Goal: Transaction & Acquisition: Download file/media

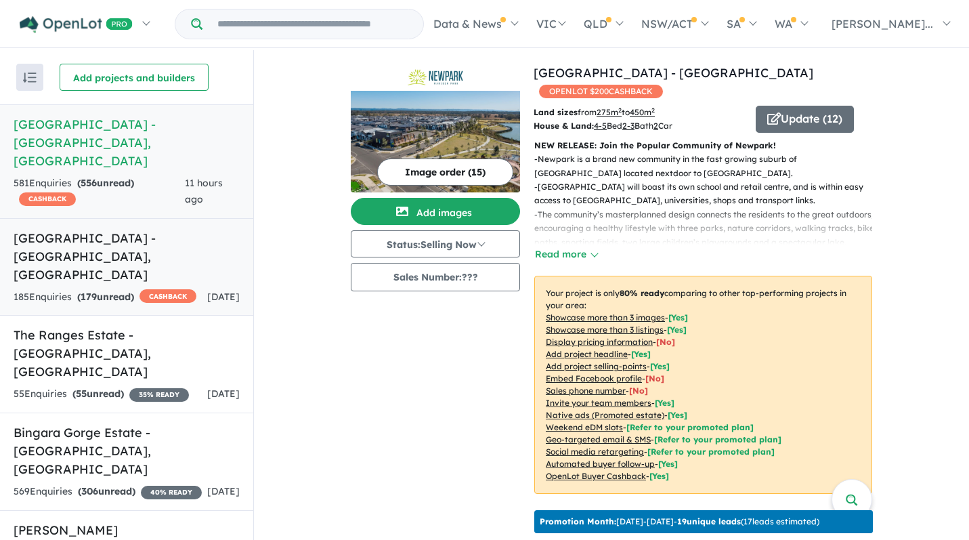
click at [127, 229] on h5 "[GEOGRAPHIC_DATA] - [GEOGRAPHIC_DATA] , [GEOGRAPHIC_DATA]" at bounding box center [127, 256] width 226 height 55
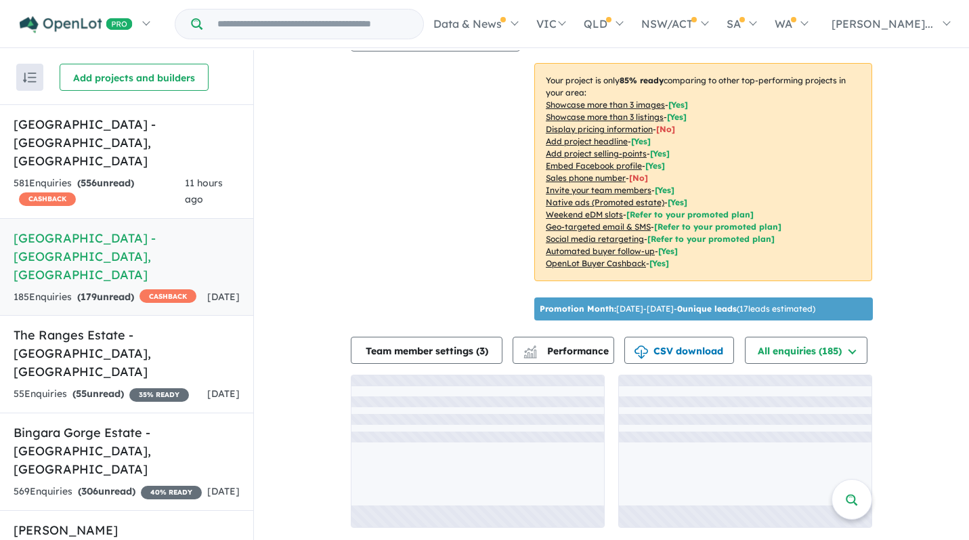
scroll to position [225, 0]
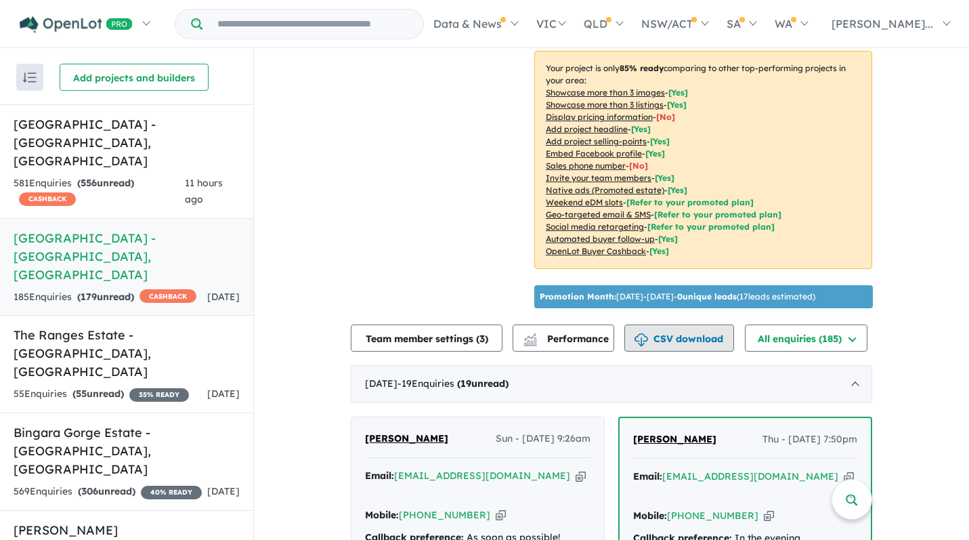
click at [698, 349] on button "CSV download" at bounding box center [679, 337] width 110 height 27
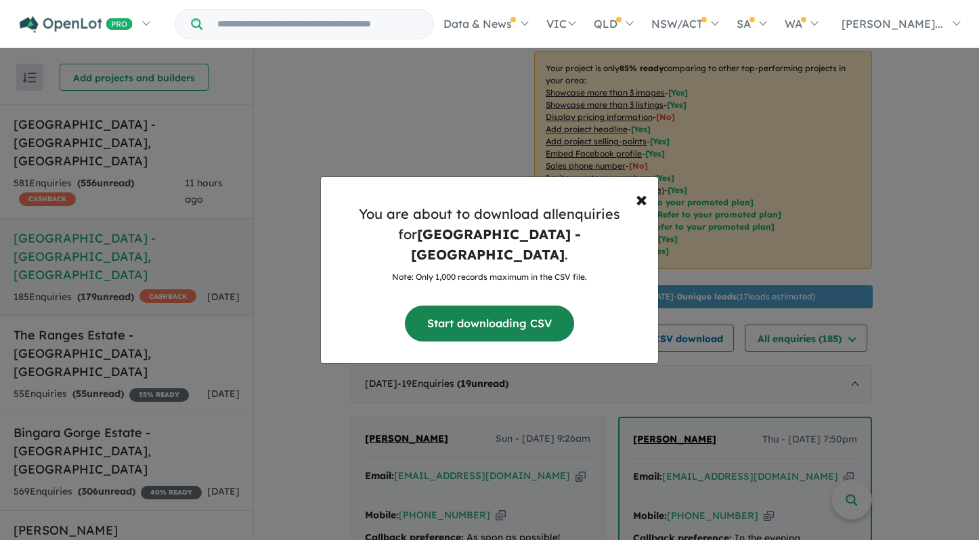
click at [527, 312] on button "Start downloading CSV" at bounding box center [489, 323] width 169 height 36
click at [640, 209] on span "×" at bounding box center [642, 198] width 12 height 27
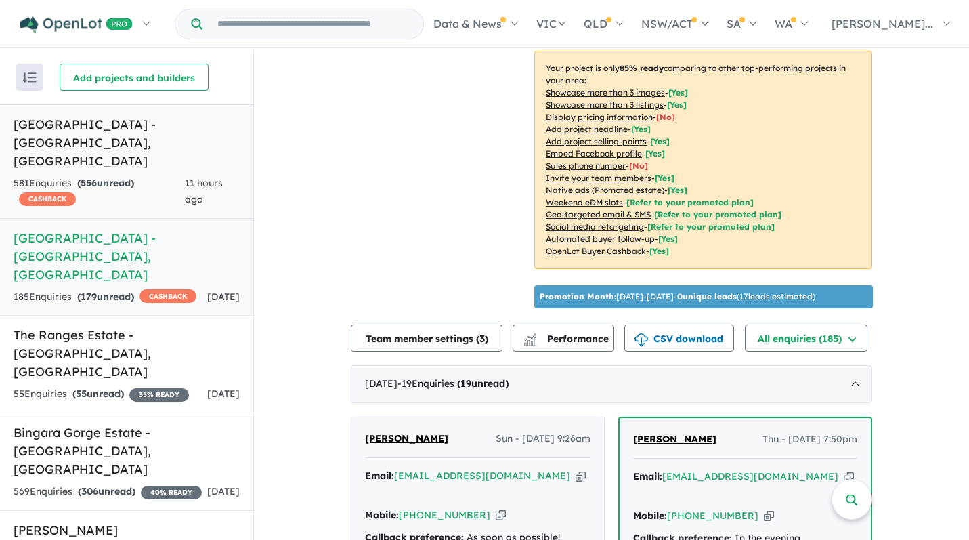
click at [208, 112] on link "[GEOGRAPHIC_DATA] - [GEOGRAPHIC_DATA] , [GEOGRAPHIC_DATA] 581 Enquir ies ( 556 …" at bounding box center [126, 161] width 253 height 114
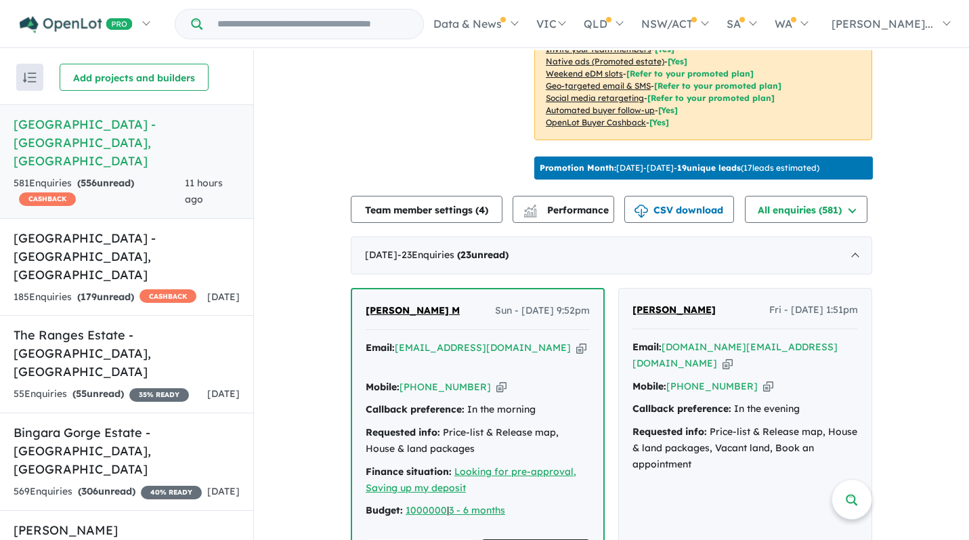
scroll to position [370, 0]
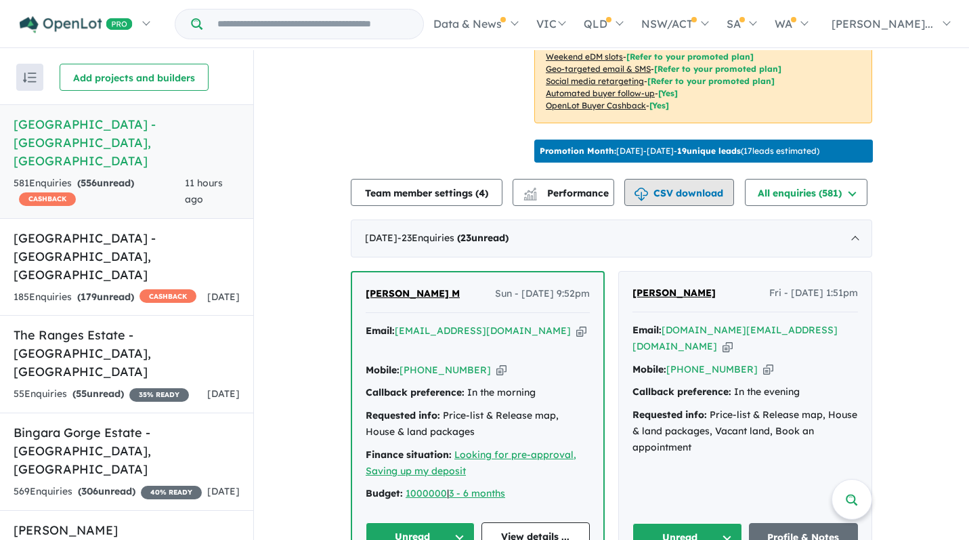
click at [679, 191] on button "CSV download" at bounding box center [679, 192] width 110 height 27
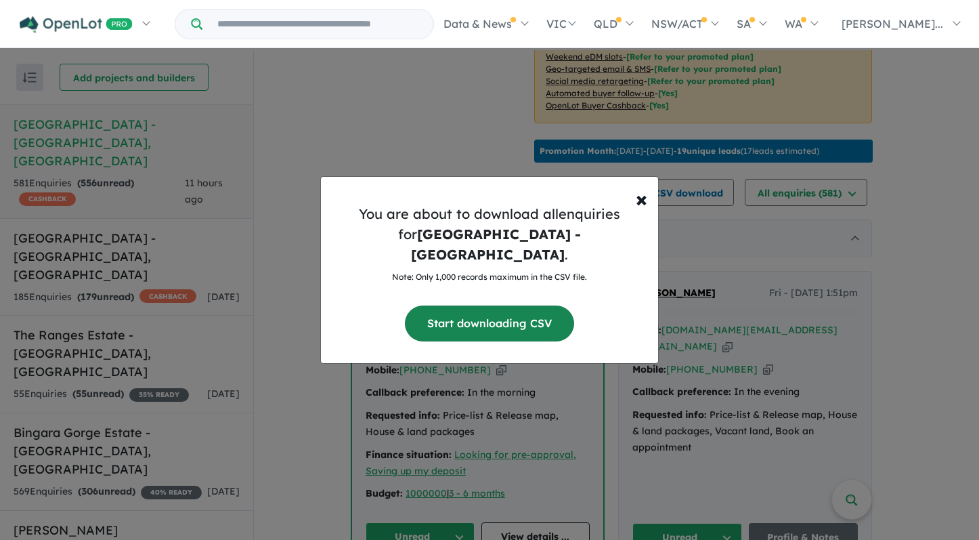
click at [467, 319] on button "Start downloading CSV" at bounding box center [489, 323] width 169 height 36
click at [644, 207] on span "×" at bounding box center [642, 198] width 12 height 27
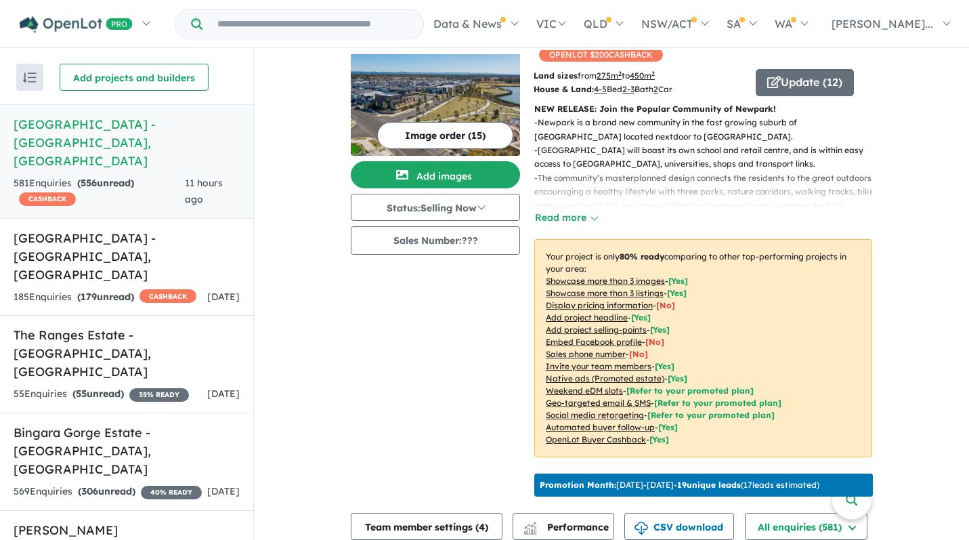
scroll to position [0, 0]
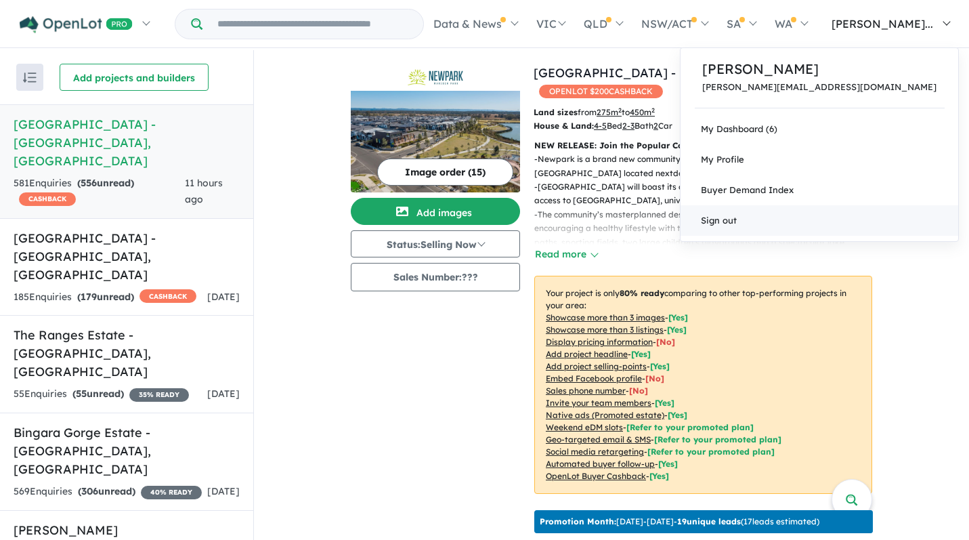
click at [847, 218] on link "Sign out" at bounding box center [819, 220] width 278 height 30
